Goal: Task Accomplishment & Management: Complete application form

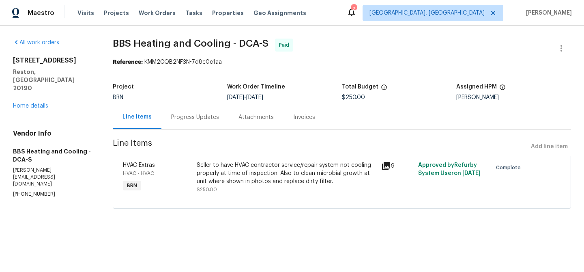
click at [188, 123] on div "Progress Updates" at bounding box center [194, 117] width 67 height 24
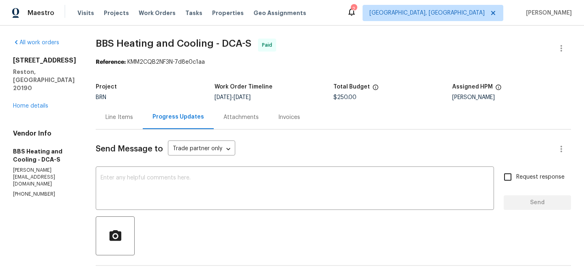
click at [24, 102] on div "All work orders 11204 Chestnut Grove Sq Unit 206 Reston, VA 20190 Home details …" at bounding box center [44, 118] width 63 height 159
click at [26, 103] on link "Home details" at bounding box center [30, 106] width 35 height 6
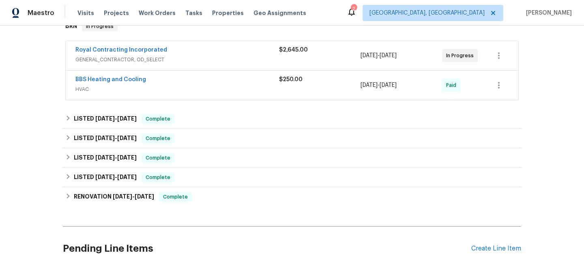
scroll to position [148, 0]
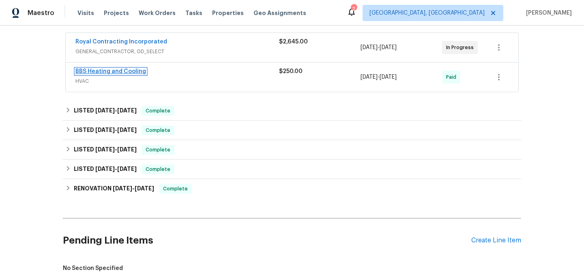
click at [114, 74] on link "BBS Heating and Cooling" at bounding box center [110, 72] width 71 height 6
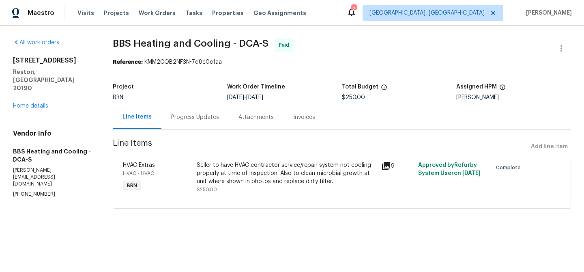
click at [184, 116] on div "Progress Updates" at bounding box center [195, 117] width 48 height 8
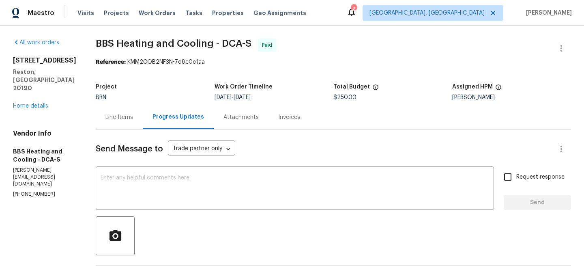
click at [139, 123] on div "Line Items" at bounding box center [119, 117] width 47 height 24
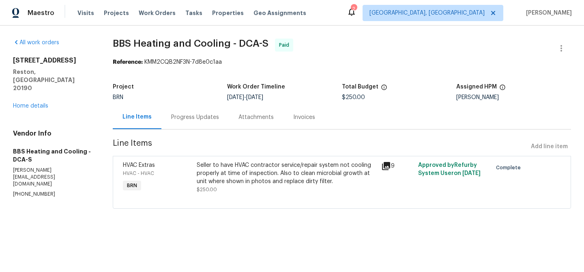
click at [268, 174] on div "Seller to have HVAC contractor service/repair system not cooling properly at ti…" at bounding box center [287, 173] width 180 height 24
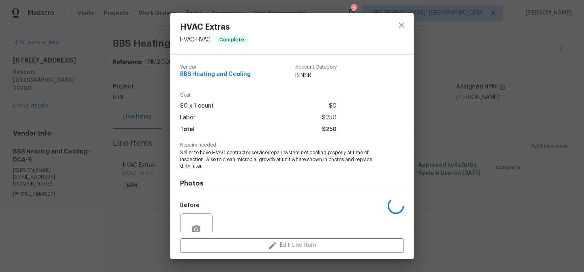
scroll to position [75, 0]
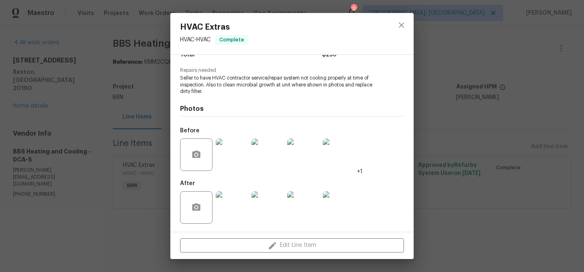
click at [135, 155] on div "HVAC Extras HVAC - HVAC Complete Vendor BBS Heating and Cooling Account Categor…" at bounding box center [292, 136] width 584 height 272
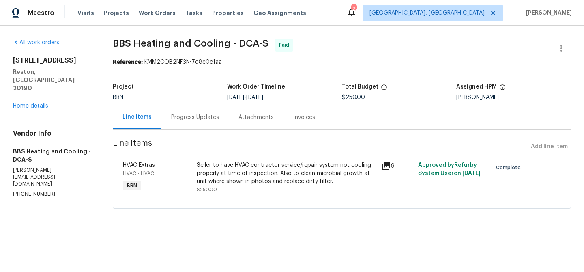
click at [177, 123] on div "Progress Updates" at bounding box center [194, 117] width 67 height 24
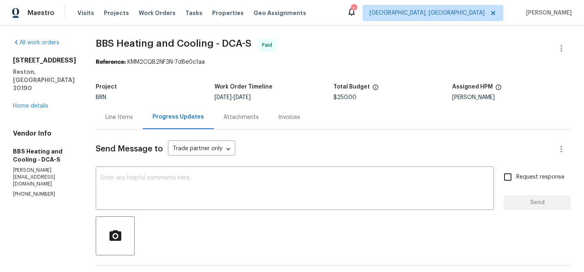
click at [129, 106] on div "Line Items" at bounding box center [119, 117] width 47 height 24
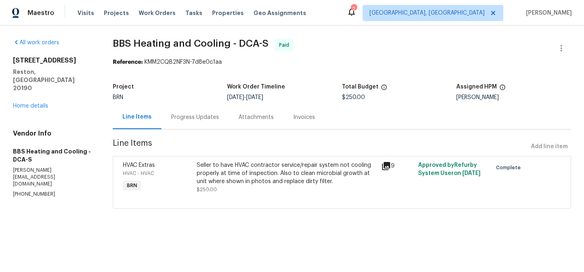
click at [266, 160] on div "Seller to have HVAC contractor service/repair system not cooling properly at ti…" at bounding box center [286, 177] width 184 height 37
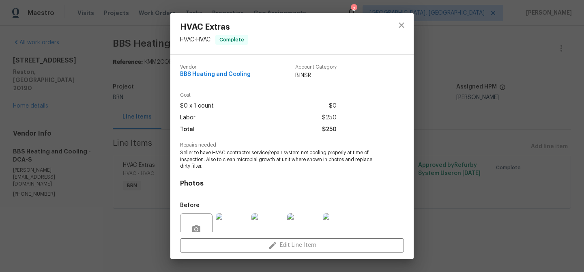
scroll to position [75, 0]
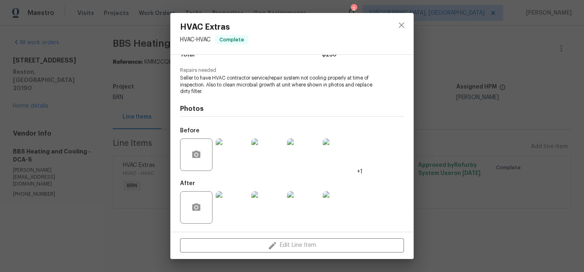
click at [240, 204] on img at bounding box center [232, 207] width 32 height 32
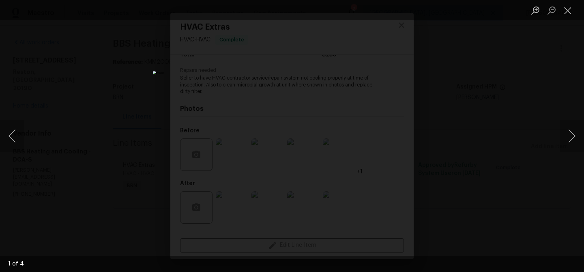
click at [104, 162] on div "Lightbox" at bounding box center [292, 136] width 584 height 272
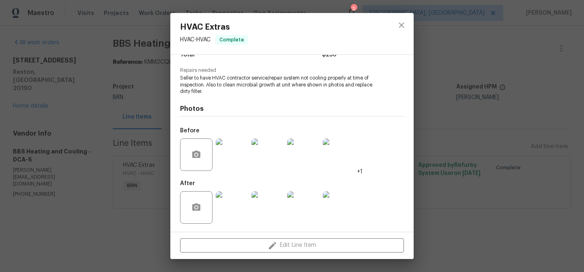
click at [120, 134] on div "HVAC Extras HVAC - HVAC Complete Vendor BBS Heating and Cooling Account Categor…" at bounding box center [292, 136] width 584 height 272
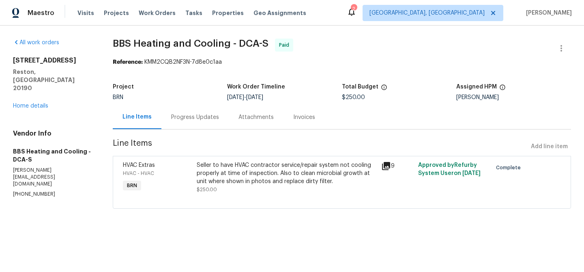
click at [180, 118] on div "Progress Updates" at bounding box center [195, 117] width 48 height 8
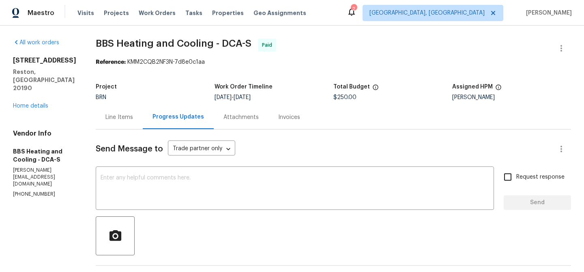
click at [137, 124] on div "Line Items" at bounding box center [119, 117] width 47 height 24
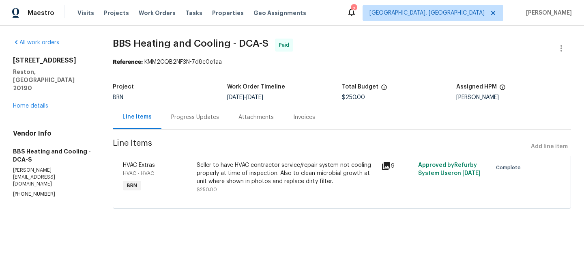
click at [271, 176] on div "Seller to have HVAC contractor service/repair system not cooling properly at ti…" at bounding box center [287, 173] width 180 height 24
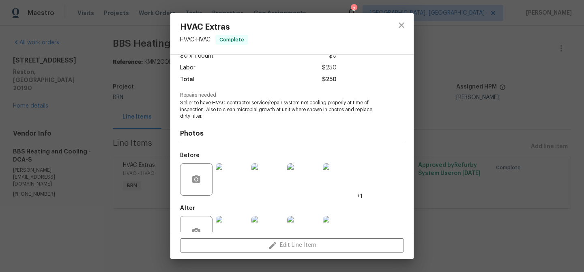
scroll to position [75, 0]
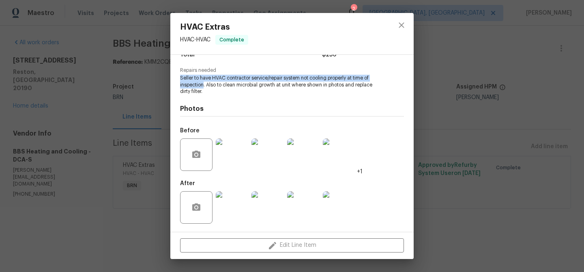
drag, startPoint x: 179, startPoint y: 78, endPoint x: 203, endPoint y: 86, distance: 25.3
click at [203, 86] on div "Vendor BBS Heating and Cooling Account Category BINSR Cost $0 x 1 count $0 Labo…" at bounding box center [291, 143] width 243 height 177
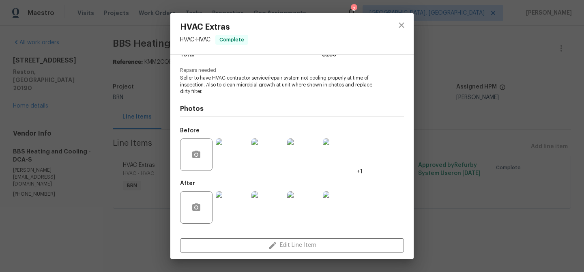
click at [201, 88] on span "Seller to have HVAC contractor service/repair system not cooling properly at ti…" at bounding box center [281, 85] width 202 height 20
click at [78, 161] on div "HVAC Extras HVAC - HVAC Complete Vendor BBS Heating and Cooling Account Categor…" at bounding box center [292, 136] width 584 height 272
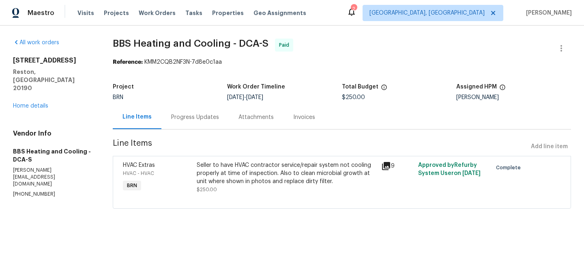
click at [177, 110] on div "Progress Updates" at bounding box center [194, 117] width 67 height 24
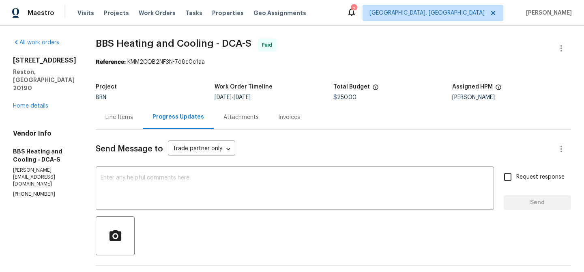
click at [140, 121] on div "Line Items" at bounding box center [119, 117] width 47 height 24
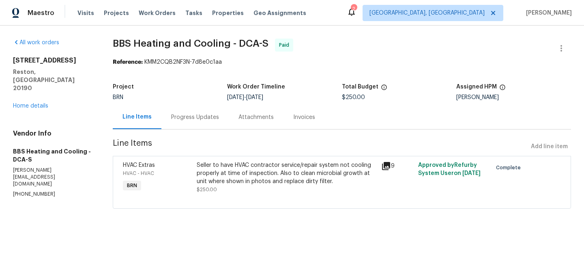
click at [199, 107] on div "Progress Updates" at bounding box center [194, 117] width 67 height 24
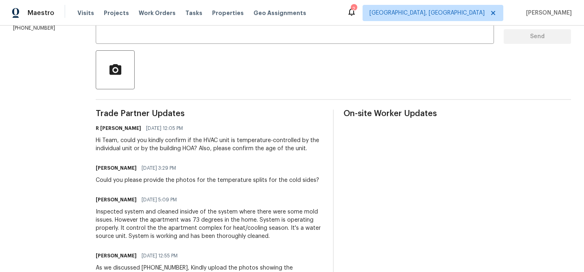
scroll to position [167, 0]
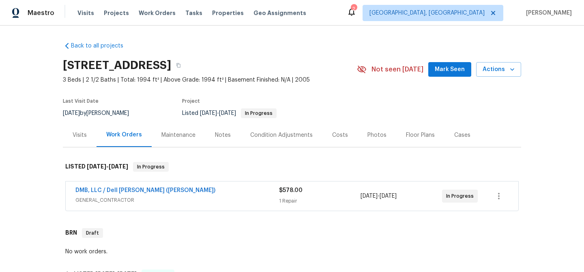
scroll to position [144, 0]
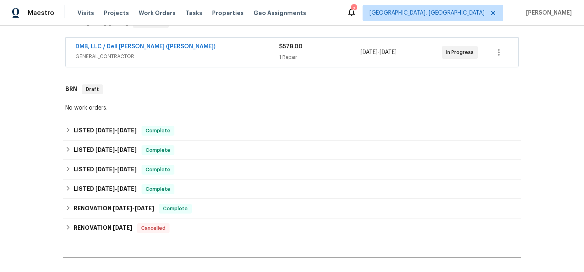
click at [175, 62] on div "DMB, LLC / [PERSON_NAME] ([PERSON_NAME]) GENERAL_CONTRACTOR" at bounding box center [177, 52] width 204 height 19
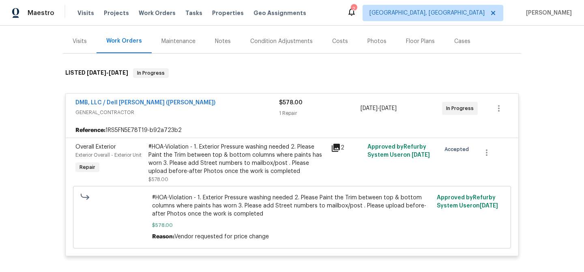
scroll to position [566, 0]
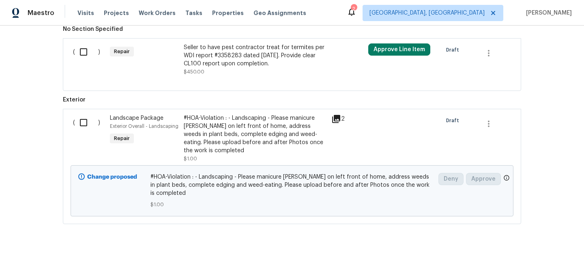
click at [244, 56] on div "Seller to have pest contractor treat for termites per WDI report #3358283 dated…" at bounding box center [255, 55] width 143 height 24
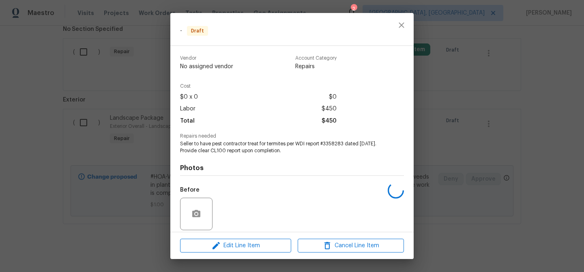
scroll to position [59, 0]
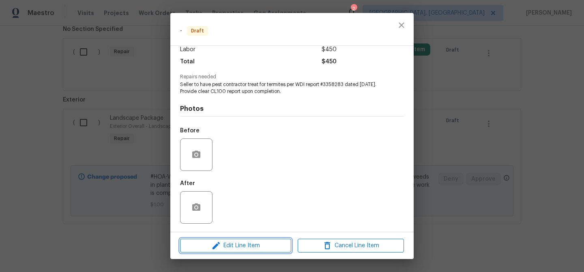
click at [208, 245] on span "Edit Line Item" at bounding box center [235, 245] width 106 height 10
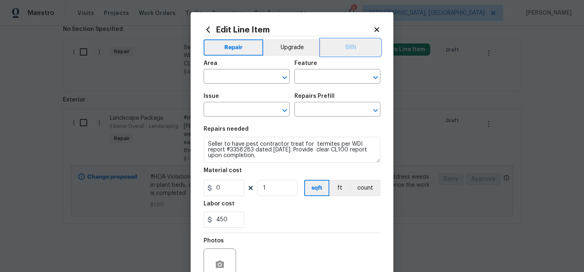
click at [349, 49] on button "BRN" at bounding box center [351, 47] width 60 height 16
click at [243, 74] on input "text" at bounding box center [235, 77] width 63 height 13
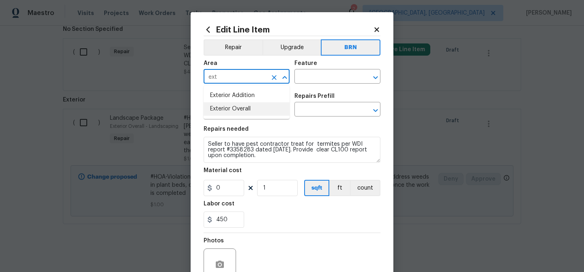
click at [246, 107] on li "Exterior Overall" at bounding box center [247, 108] width 86 height 13
type input "Exterior Overall"
click at [310, 75] on input "text" at bounding box center [325, 77] width 63 height 13
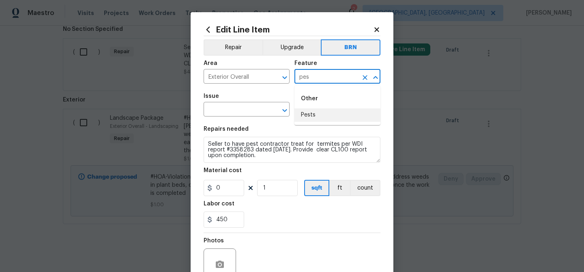
click at [313, 117] on li "Pests" at bounding box center [337, 114] width 86 height 13
type input "Pests"
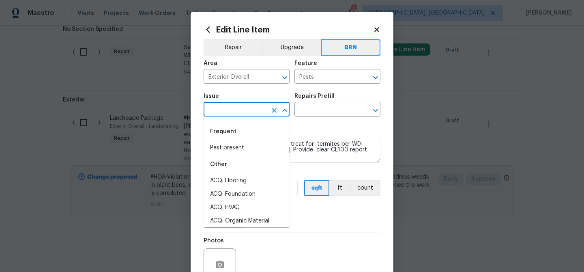
click at [257, 114] on input "text" at bounding box center [235, 110] width 63 height 13
click at [254, 157] on div "Other" at bounding box center [247, 163] width 86 height 19
click at [253, 151] on li "Pest present" at bounding box center [247, 147] width 86 height 13
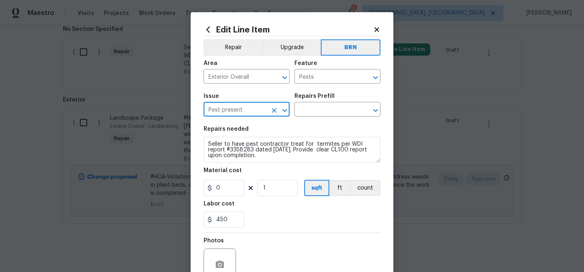
type input "Pest present"
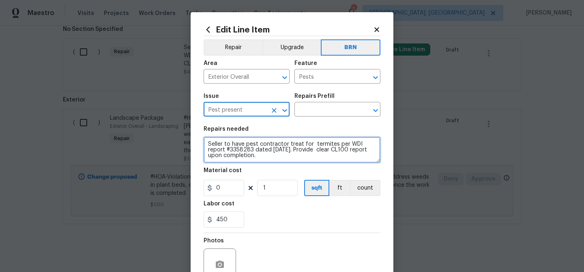
click at [253, 151] on textarea "Seller to have pest contractor treat for termites per WDI report #3358283 dated…" at bounding box center [292, 150] width 177 height 26
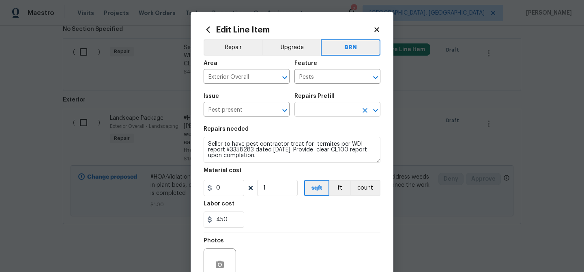
click at [314, 109] on input "text" at bounding box center [325, 110] width 63 height 13
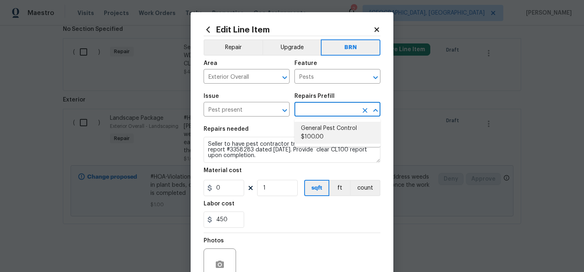
click at [314, 124] on li "General Pest Control $100.00" at bounding box center [337, 133] width 86 height 22
type input "General Pest Control $100.00"
type textarea "General pest treatment for active pest/insect infestation - non termite"
type input "100"
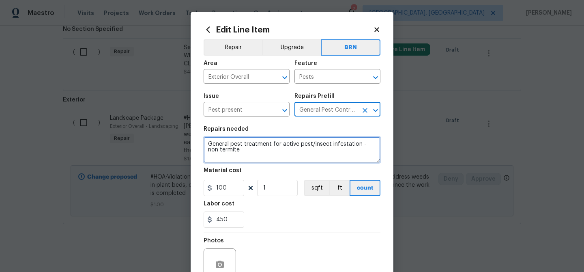
click at [285, 139] on textarea "General pest treatment for active pest/insect infestation - non termite" at bounding box center [292, 150] width 177 height 26
click at [269, 141] on textarea "General pest treatment for active pest/insect infestation - non termite" at bounding box center [292, 150] width 177 height 26
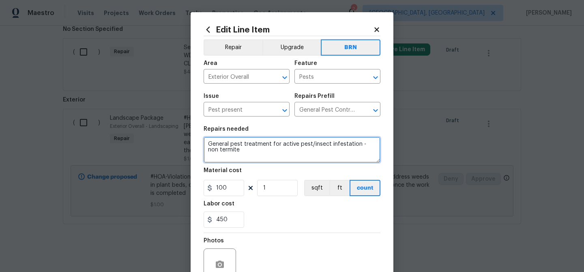
click at [269, 141] on textarea "General pest treatment for active pest/insect infestation - non termite" at bounding box center [292, 150] width 177 height 26
paste textarea "Seller to have pest contractor treat for termites per WDI report #3358283 dated…"
type textarea "Seller to have pest contractor treat for termites per WDI report #3358283 dated…"
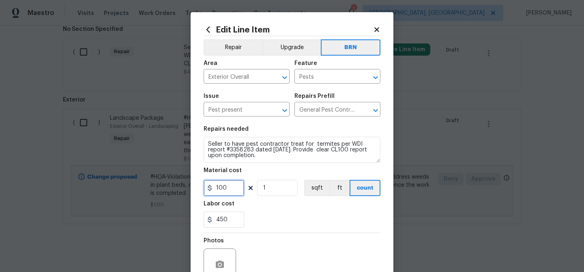
click at [239, 189] on input "100" at bounding box center [224, 188] width 41 height 16
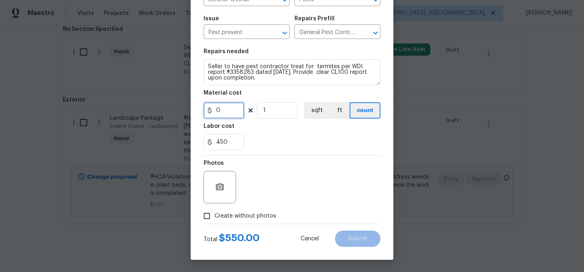
type input "0"
click at [225, 188] on button "button" at bounding box center [219, 186] width 19 height 19
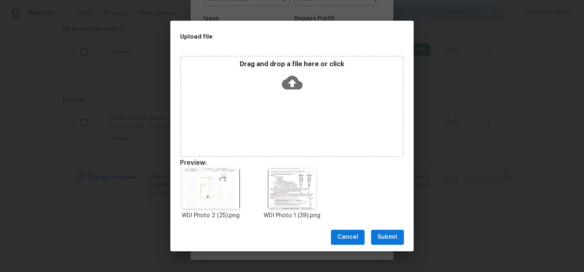
click at [380, 233] on span "Submit" at bounding box center [387, 237] width 20 height 10
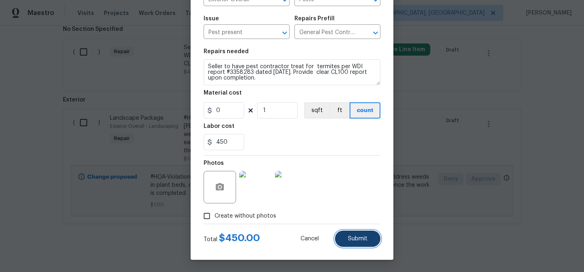
click at [350, 239] on span "Submit" at bounding box center [357, 239] width 19 height 6
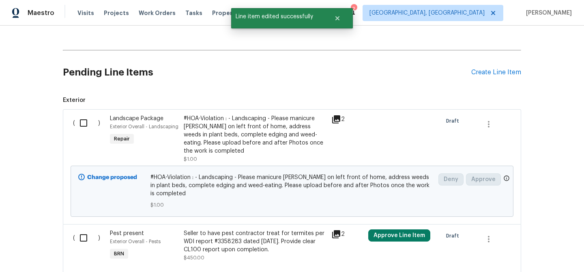
scroll to position [548, 0]
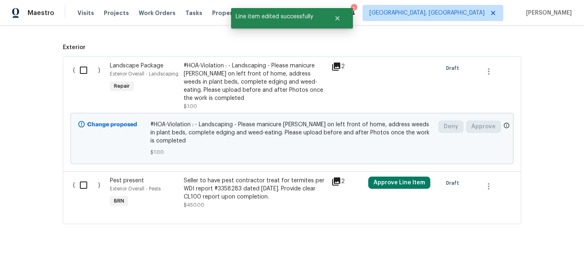
click at [91, 176] on input "checkbox" at bounding box center [86, 184] width 23 height 17
checkbox input "true"
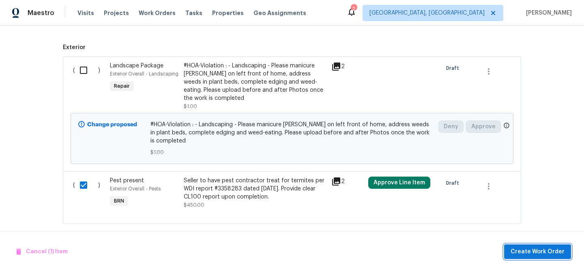
click at [515, 248] on span "Create Work Order" at bounding box center [537, 252] width 54 height 10
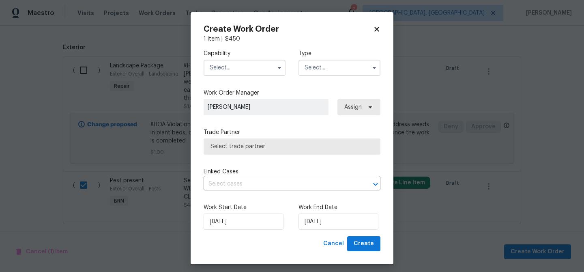
click at [256, 69] on input "text" at bounding box center [245, 68] width 82 height 16
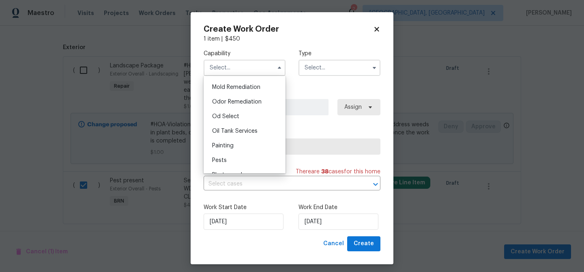
scroll to position [652, 0]
click at [234, 130] on div "Pests" at bounding box center [245, 129] width 78 height 15
type input "Pests"
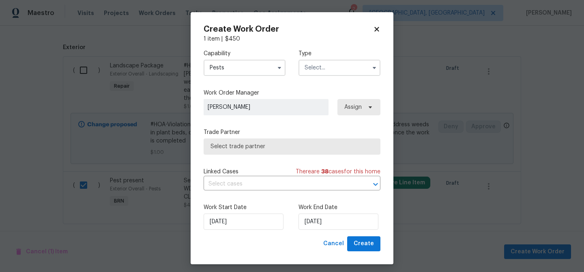
click at [304, 69] on input "text" at bounding box center [339, 68] width 82 height 16
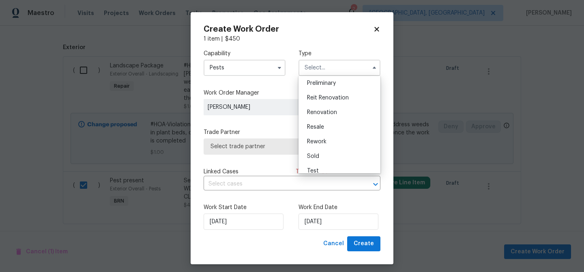
scroll to position [179, 0]
click at [318, 123] on span "Resale" at bounding box center [315, 125] width 17 height 6
type input "Resale"
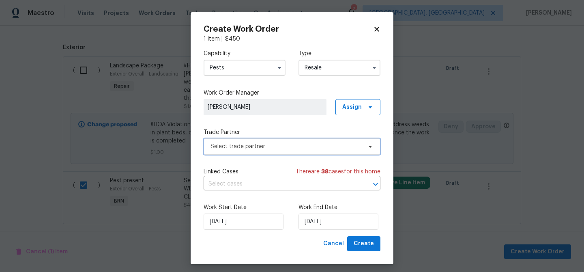
click at [243, 150] on span "Select trade partner" at bounding box center [285, 146] width 151 height 8
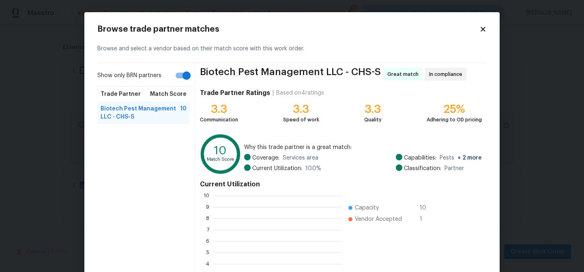
scroll to position [114, 129]
click at [180, 79] on input "Show only BRN partners" at bounding box center [186, 75] width 46 height 15
checkbox input "false"
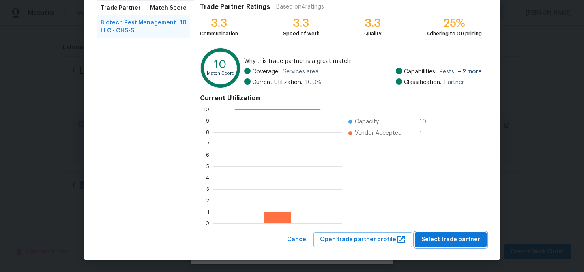
click at [430, 233] on button "Select trade partner" at bounding box center [451, 239] width 72 height 15
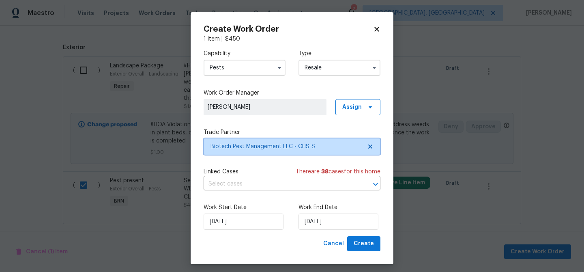
scroll to position [0, 0]
click at [303, 191] on div "Capability Pests Type Resale Work Order Manager [PERSON_NAME] Assign Trade Part…" at bounding box center [292, 139] width 177 height 193
click at [299, 185] on input "text" at bounding box center [281, 184] width 154 height 13
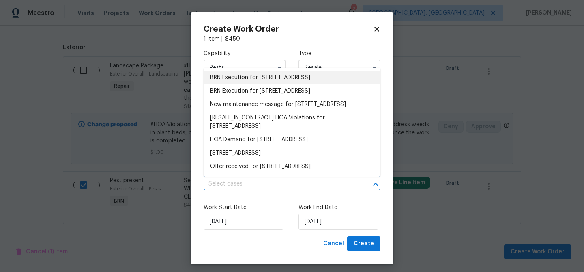
click at [245, 83] on li "BRN Execution for [STREET_ADDRESS]" at bounding box center [292, 77] width 177 height 13
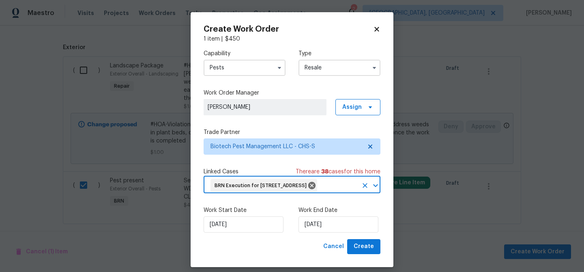
click at [326, 239] on div "Work Start Date [DATE] Work End Date [DATE]" at bounding box center [292, 218] width 177 height 39
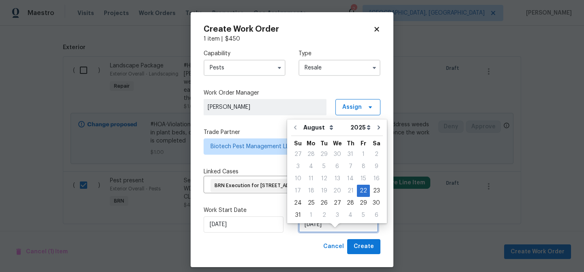
click at [324, 232] on input "[DATE]" at bounding box center [338, 224] width 80 height 16
click at [321, 202] on div "26" at bounding box center [323, 202] width 13 height 11
type input "[DATE]"
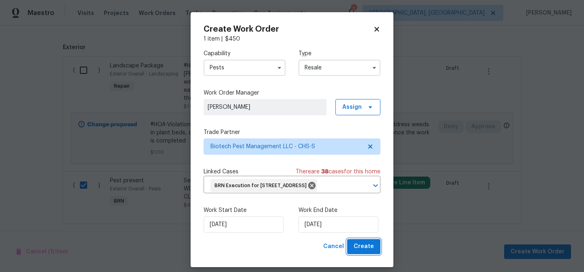
click at [359, 251] on span "Create" at bounding box center [364, 246] width 20 height 10
checkbox input "false"
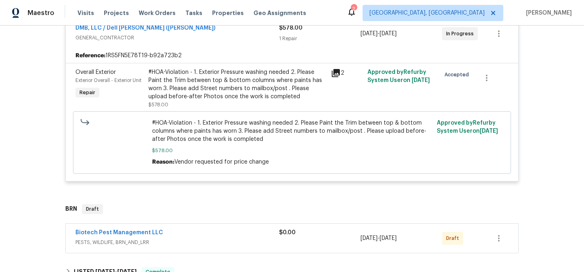
scroll to position [200, 0]
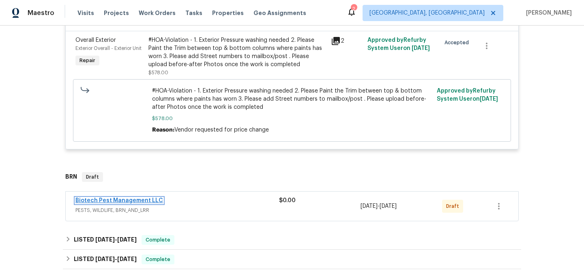
click at [105, 199] on link "Biotech Pest Management LLC" at bounding box center [119, 200] width 88 height 6
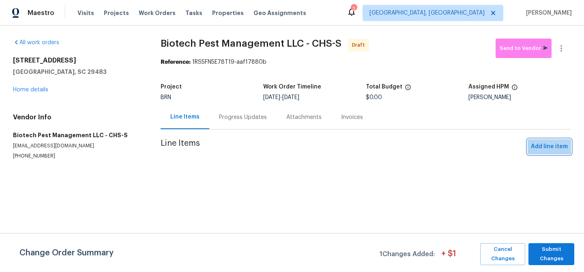
click at [550, 144] on span "Add line item" at bounding box center [549, 147] width 37 height 10
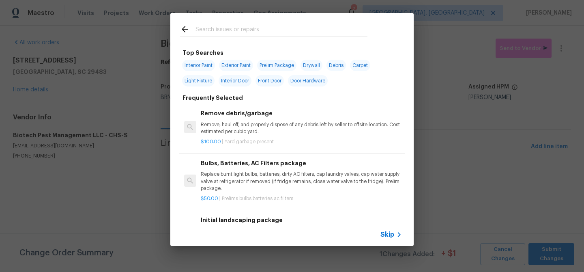
click at [382, 235] on span "Skip" at bounding box center [387, 234] width 14 height 8
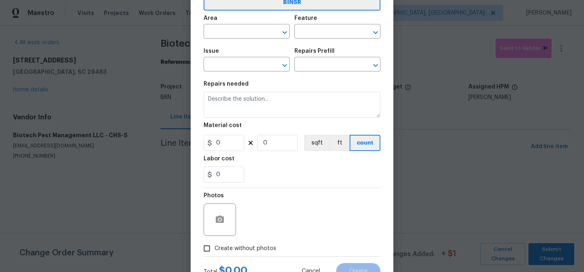
scroll to position [76, 0]
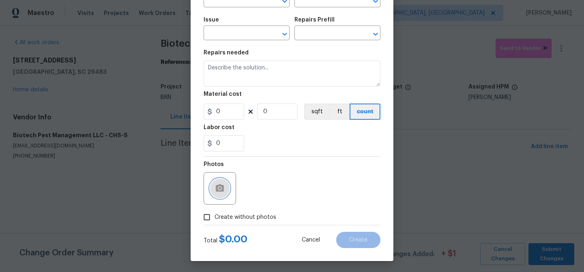
click at [225, 188] on button "button" at bounding box center [219, 187] width 19 height 19
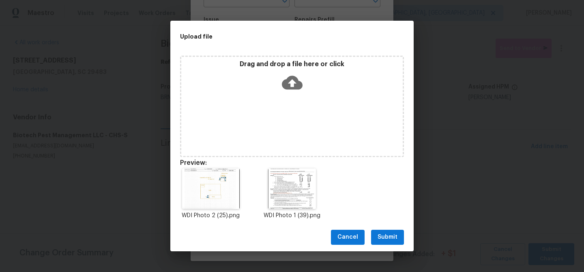
click at [385, 243] on button "Submit" at bounding box center [387, 236] width 33 height 15
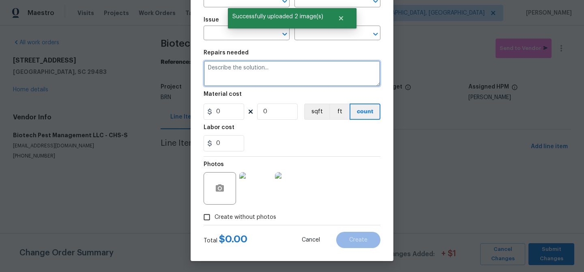
click at [255, 68] on textarea at bounding box center [292, 73] width 177 height 26
paste textarea "Seller to have pest contractor treat for termites per WDI report #3358283 dated…"
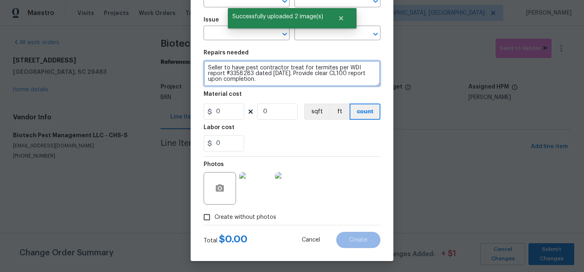
scroll to position [2, 0]
type textarea "Seller to have pest contractor treat for termites per WDI report #3358283 dated…"
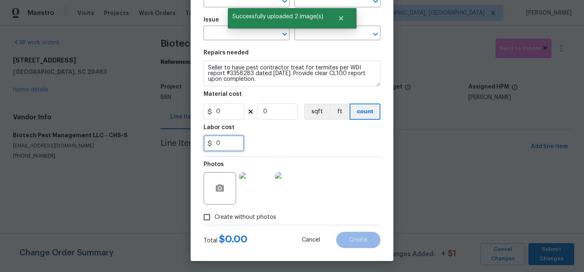
click at [232, 143] on input "0" at bounding box center [224, 143] width 41 height 16
type input "5"
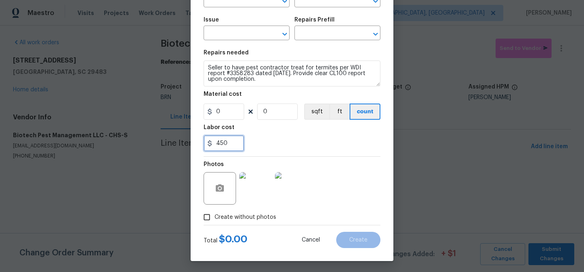
type input "450"
click at [274, 112] on input "0" at bounding box center [277, 111] width 41 height 16
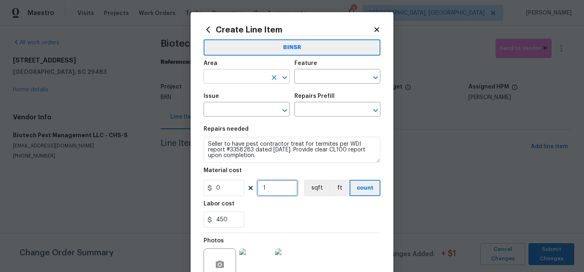
type input "1"
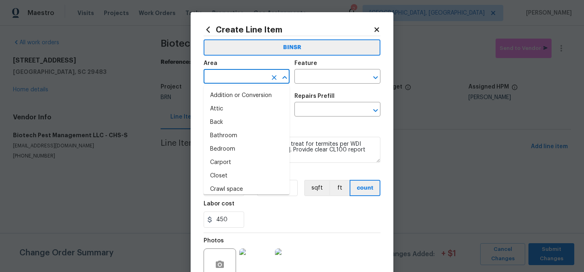
click at [228, 79] on input "text" at bounding box center [235, 77] width 63 height 13
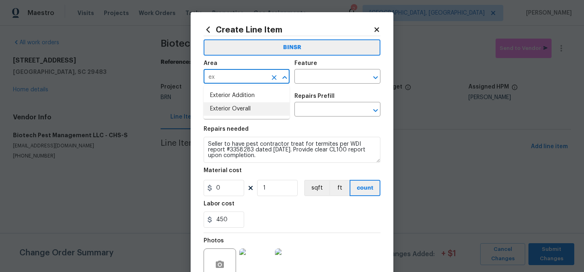
click at [234, 106] on li "Exterior Overall" at bounding box center [247, 108] width 86 height 13
type input "Exterior Overall"
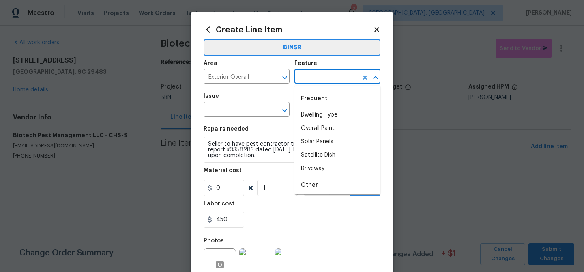
click at [299, 79] on input "text" at bounding box center [325, 77] width 63 height 13
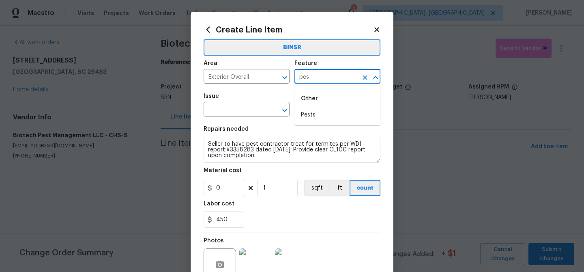
click at [307, 105] on div "Other" at bounding box center [337, 98] width 86 height 19
click at [307, 116] on li "Pests" at bounding box center [337, 114] width 86 height 13
type input "Pests"
click at [243, 113] on input "text" at bounding box center [235, 110] width 63 height 13
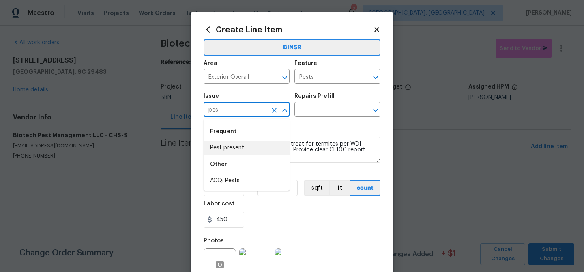
click at [244, 156] on div "Other" at bounding box center [247, 163] width 86 height 19
click at [244, 146] on li "Pest present" at bounding box center [247, 147] width 86 height 13
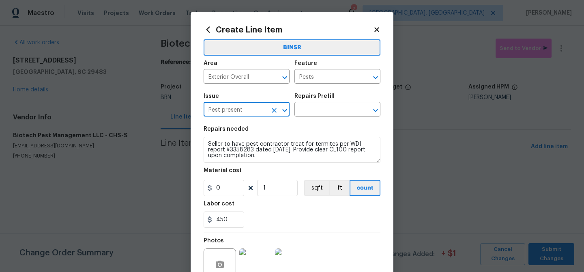
type input "Pest present"
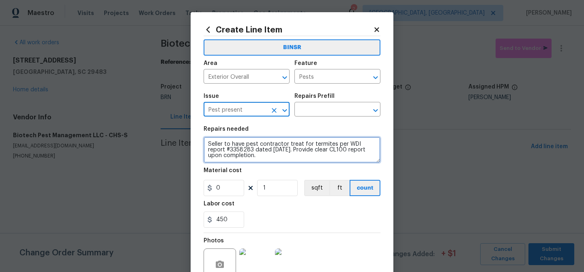
click at [244, 146] on textarea "Seller to have pest contractor treat for termites per WDI report #3358283 dated…" at bounding box center [292, 150] width 177 height 26
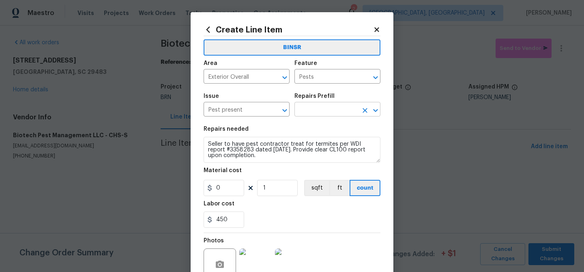
click at [301, 111] on input "text" at bounding box center [325, 110] width 63 height 13
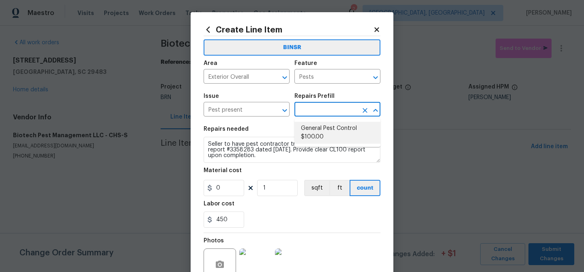
click at [308, 126] on li "General Pest Control $100.00" at bounding box center [337, 133] width 86 height 22
type input "General Pest Control $100.00"
type textarea "General pest treatment for active pest/insect infestation - non termite"
type input "100"
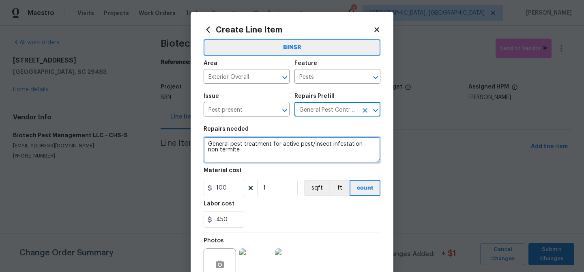
click at [278, 139] on textarea "General pest treatment for active pest/insect infestation - non termite" at bounding box center [292, 150] width 177 height 26
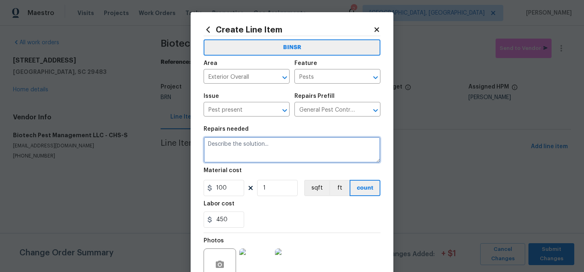
paste textarea "Seller to have pest contractor treat for termites per WDI report #3358283 dated…"
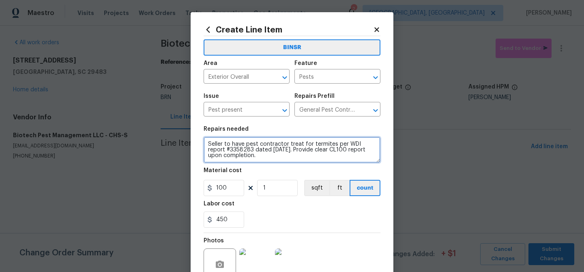
scroll to position [2, 0]
type textarea "Seller to have pest contractor treat for termites per WDI report #3358283 dated…"
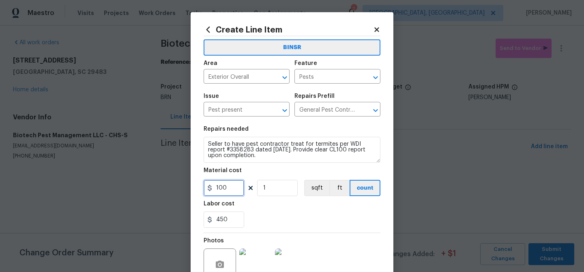
click at [217, 192] on input "100" at bounding box center [224, 188] width 41 height 16
click at [226, 192] on input "100" at bounding box center [224, 188] width 41 height 16
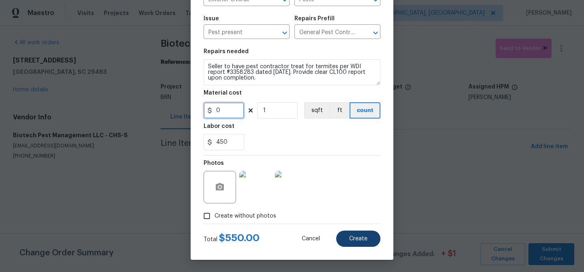
type input "0"
click at [349, 234] on button "Create" at bounding box center [358, 238] width 44 height 16
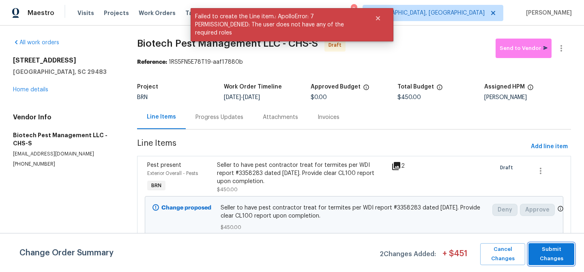
click at [540, 247] on span "Submit Changes" at bounding box center [551, 253] width 38 height 19
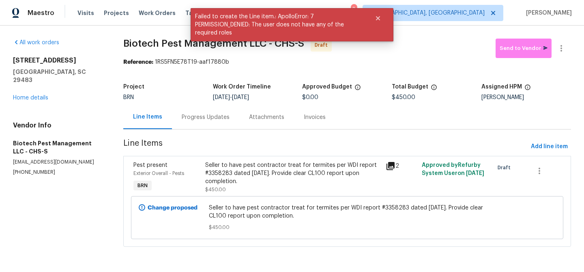
click at [135, 50] on span "Biotech Pest Management LLC - CHS-S Draft" at bounding box center [309, 48] width 372 height 19
drag, startPoint x: 120, startPoint y: 43, endPoint x: 181, endPoint y: 44, distance: 60.8
click at [181, 44] on div "All work orders [STREET_ADDRESS] Home details Vendor Info Biotech Pest Manageme…" at bounding box center [292, 148] width 584 height 244
copy span "Biotech Pest"
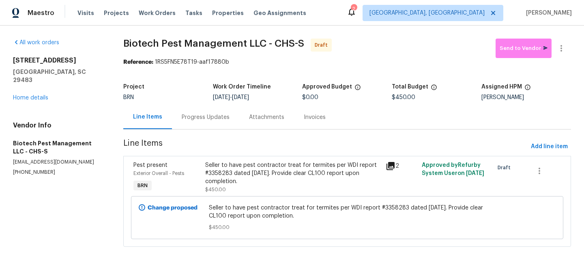
click at [107, 50] on div "All work orders [STREET_ADDRESS] Home details Vendor Info Biotech Pest Manageme…" at bounding box center [292, 148] width 584 height 244
click at [206, 116] on div "Progress Updates" at bounding box center [206, 117] width 48 height 8
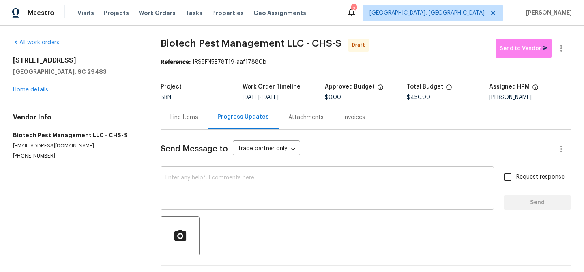
click at [227, 178] on textarea at bounding box center [327, 189] width 324 height 28
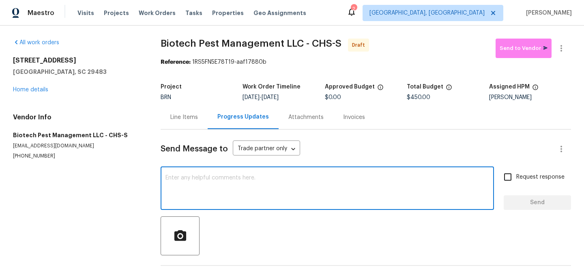
paste textarea "Hi, I'm Ananthi from Opendoor. Just wanted to check if you received the WO for …"
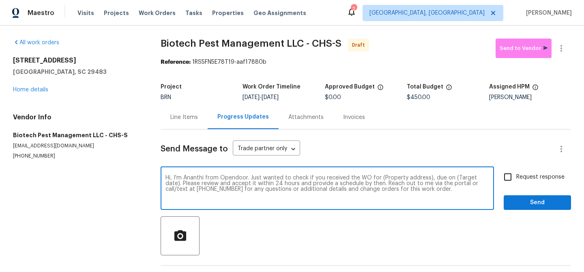
drag, startPoint x: 426, startPoint y: 177, endPoint x: 407, endPoint y: 177, distance: 19.1
click at [409, 177] on textarea "Hi, I'm Ananthi from Opendoor. Just wanted to check if you received the WO for …" at bounding box center [327, 189] width 324 height 28
paste textarea "[STREET_ADDRESS]"
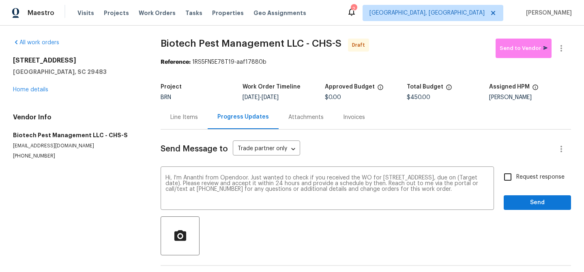
drag, startPoint x: 274, startPoint y: 97, endPoint x: 308, endPoint y: 95, distance: 34.1
click at [308, 95] on div "[DATE] - [DATE]" at bounding box center [283, 97] width 82 height 6
copy span "[DATE]"
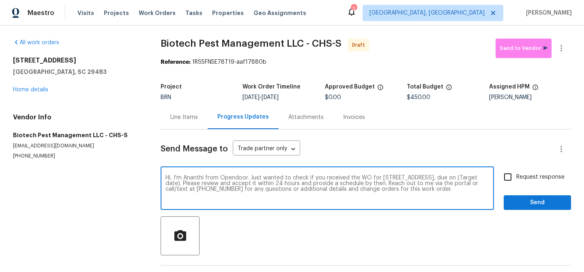
drag, startPoint x: 238, startPoint y: 184, endPoint x: 208, endPoint y: 184, distance: 30.4
click at [208, 184] on textarea "Hi, I'm Ananthi from Opendoor. Just wanted to check if you received the WO for …" at bounding box center [327, 189] width 324 height 28
paste textarea "[DATE]"
type textarea "Hi, I'm Ananthi from Opendoor. Just wanted to check if you received the WO for …"
click at [505, 179] on input "Request response" at bounding box center [507, 176] width 17 height 17
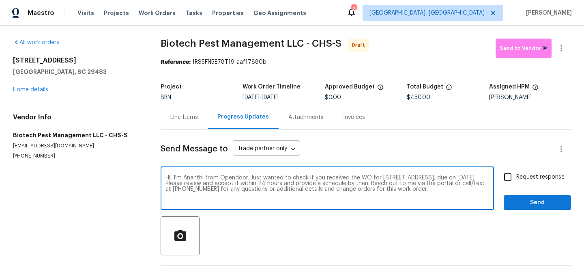
checkbox input "true"
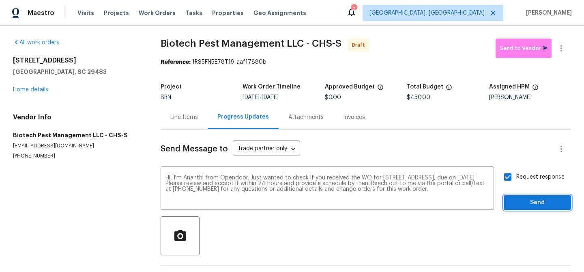
click at [508, 202] on button "Send" at bounding box center [537, 202] width 67 height 15
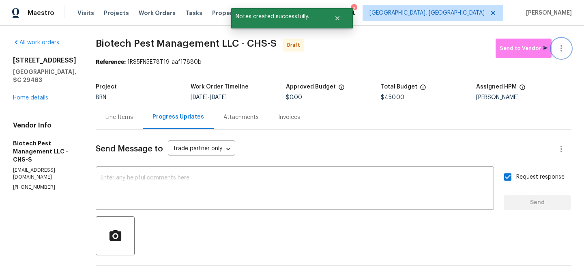
click at [561, 45] on icon "button" at bounding box center [561, 48] width 10 height 10
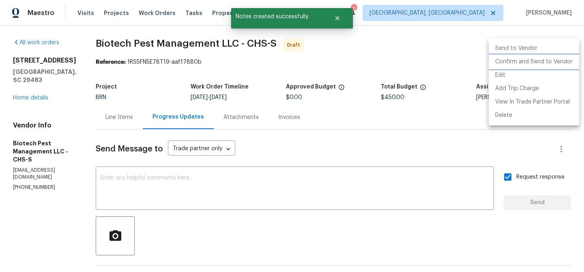
click at [539, 59] on li "Confirm and Send to Vendor" at bounding box center [534, 61] width 90 height 13
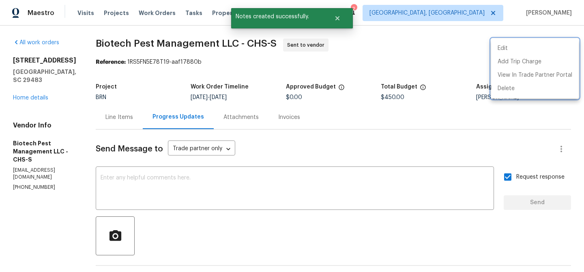
click at [133, 92] on div at bounding box center [292, 136] width 584 height 272
